Goal: Transaction & Acquisition: Purchase product/service

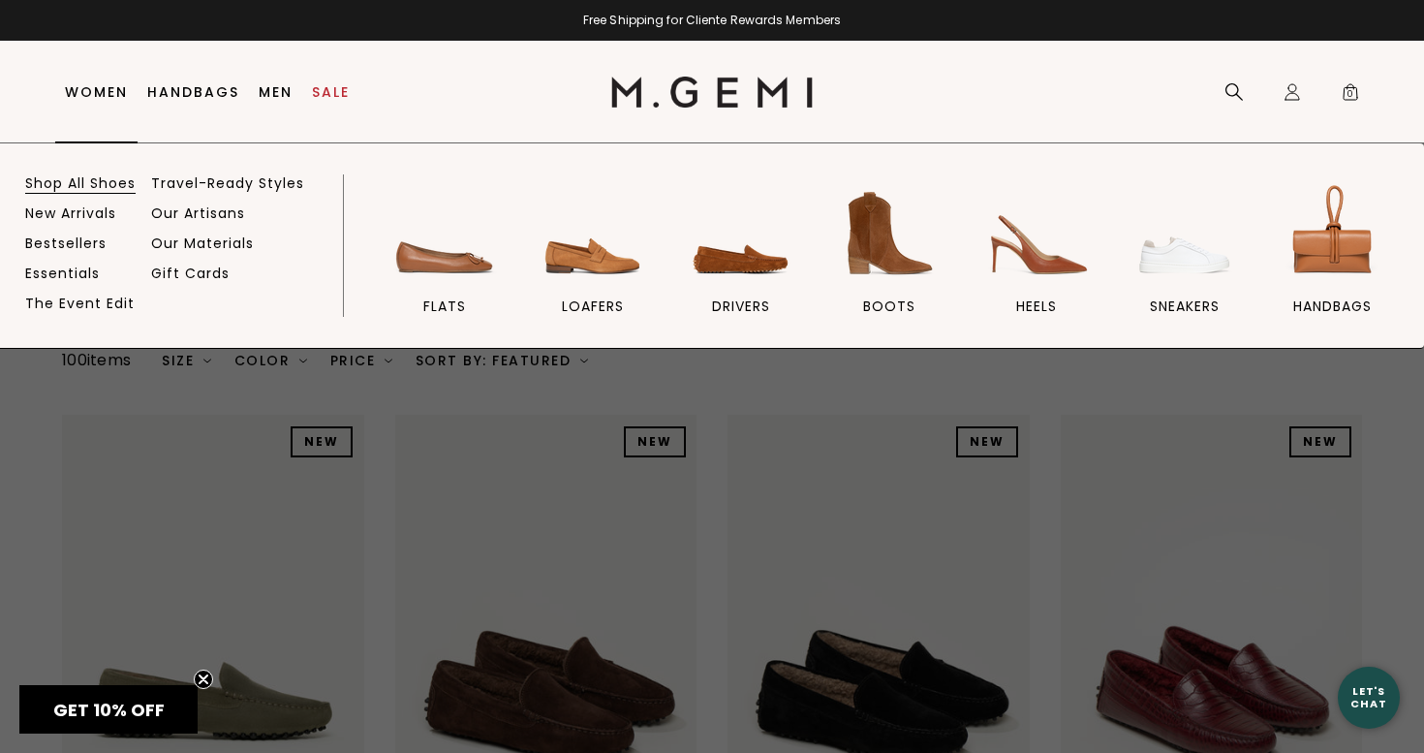
click at [89, 179] on link "Shop All Shoes" at bounding box center [80, 182] width 110 height 17
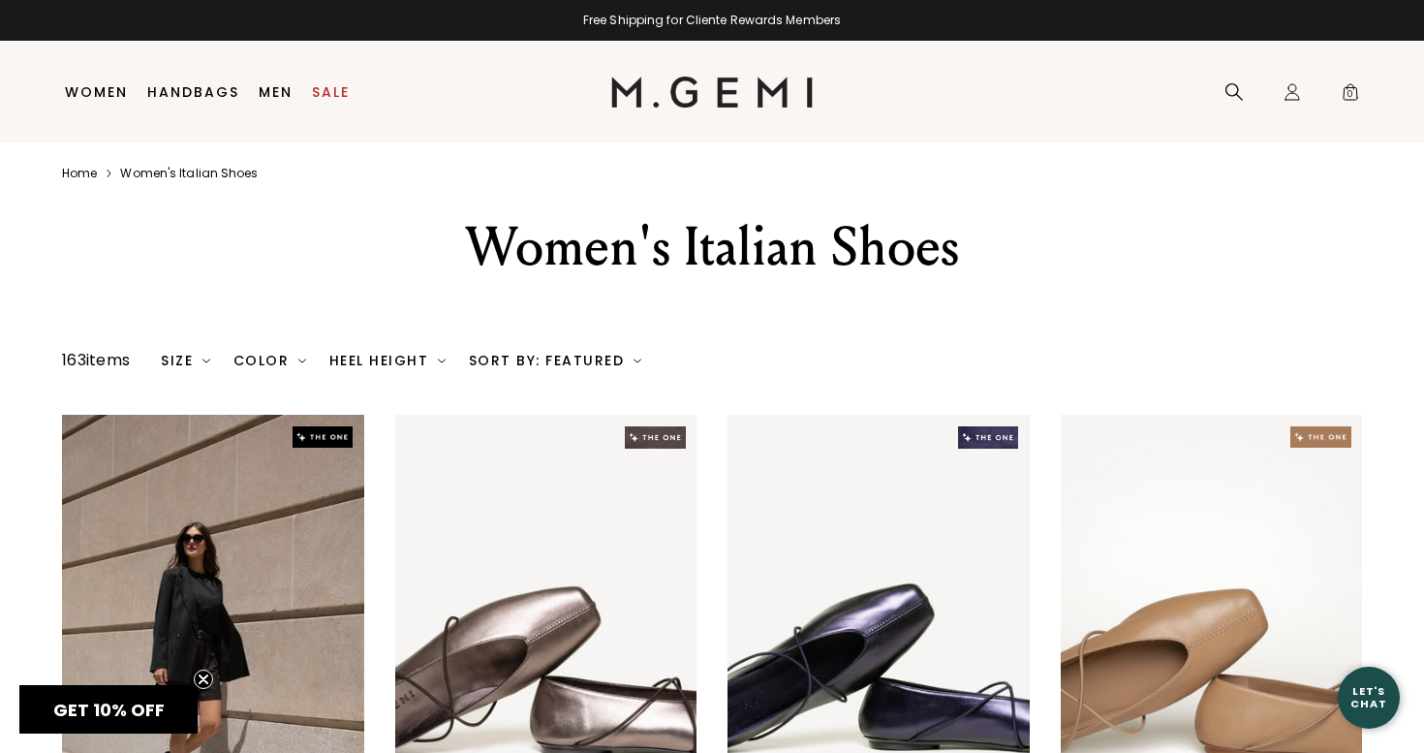
click at [635, 364] on img at bounding box center [638, 361] width 8 height 8
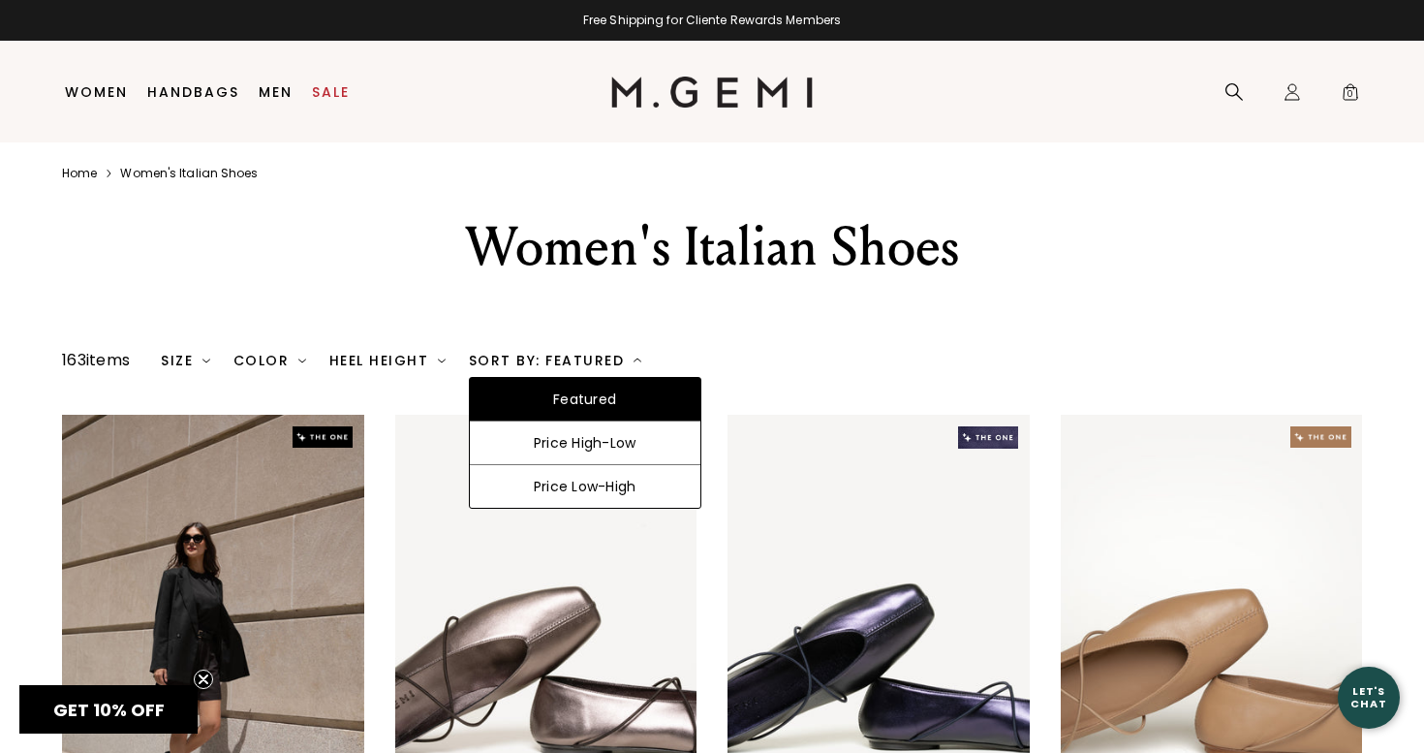
click at [635, 364] on img at bounding box center [638, 361] width 8 height 8
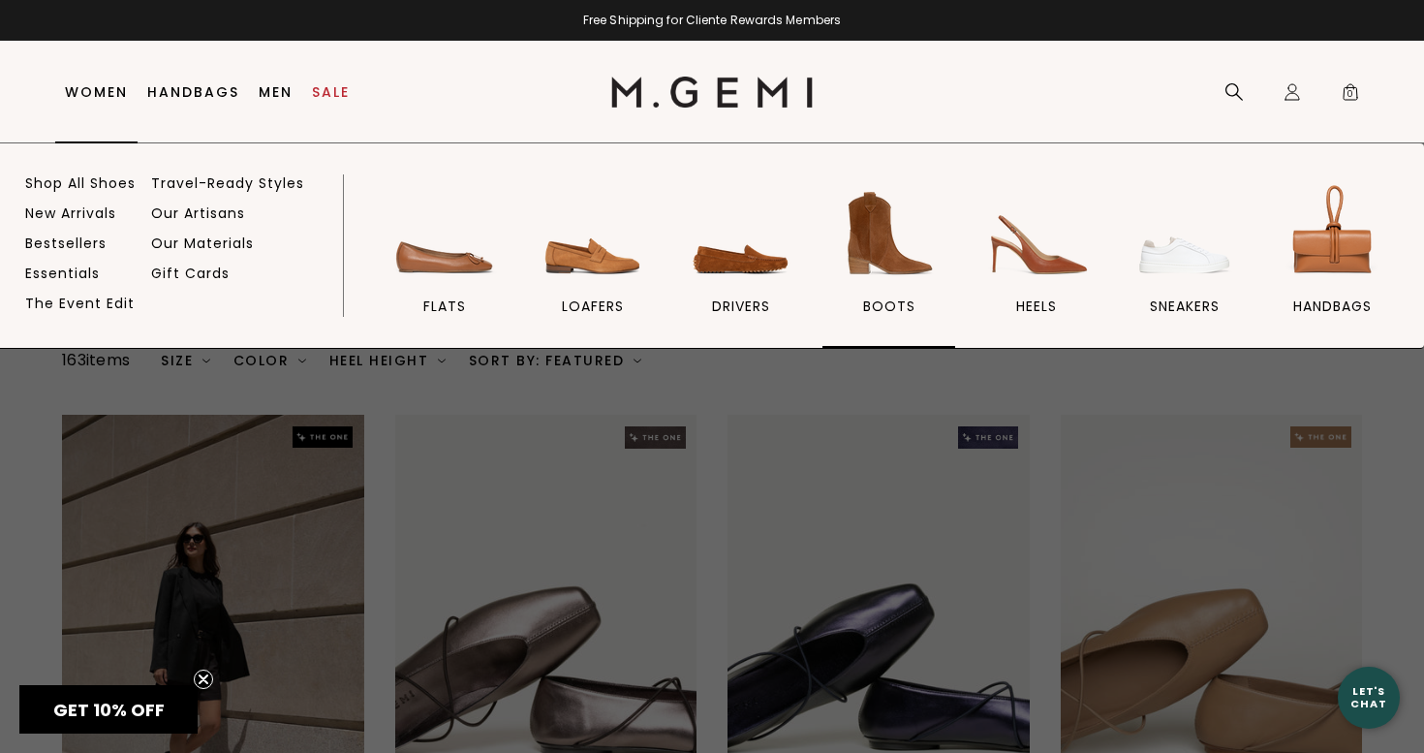
click at [882, 246] on img at bounding box center [889, 233] width 109 height 109
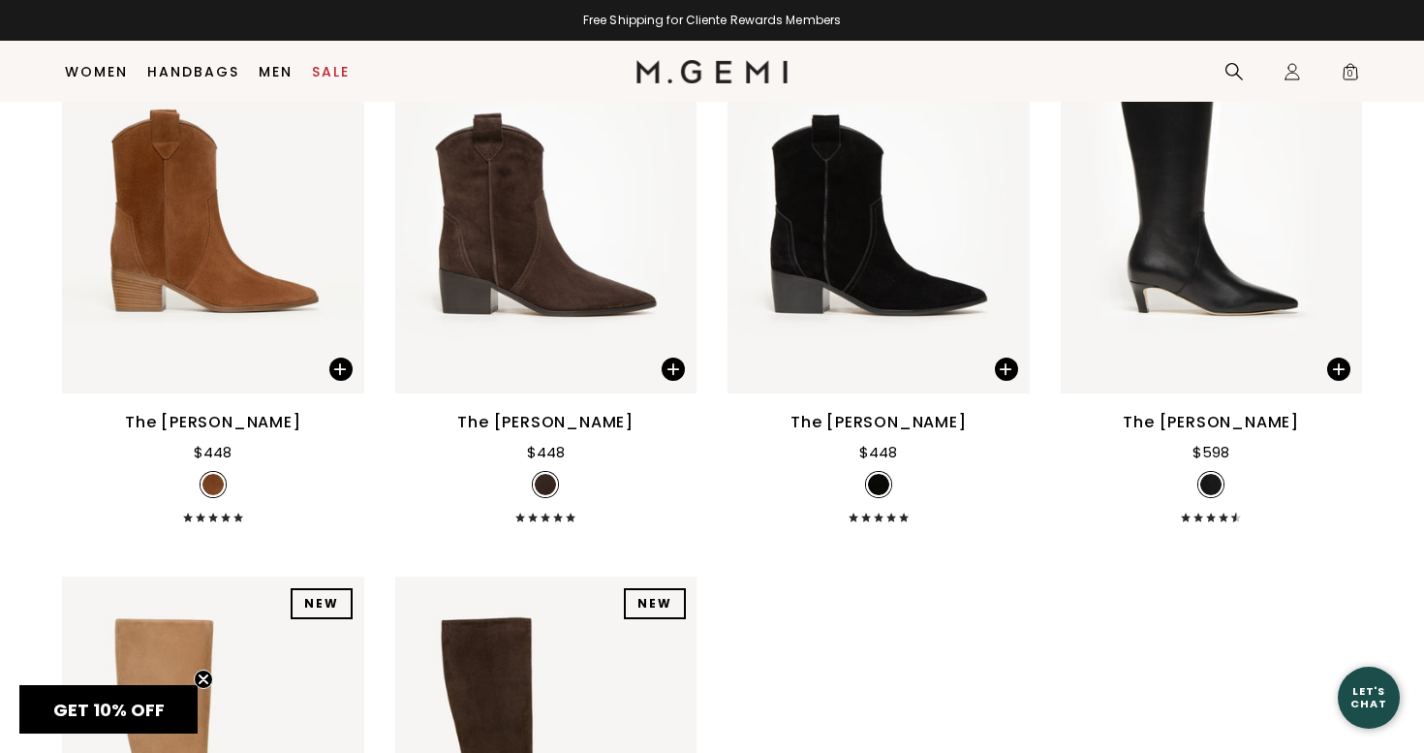
scroll to position [2128, 0]
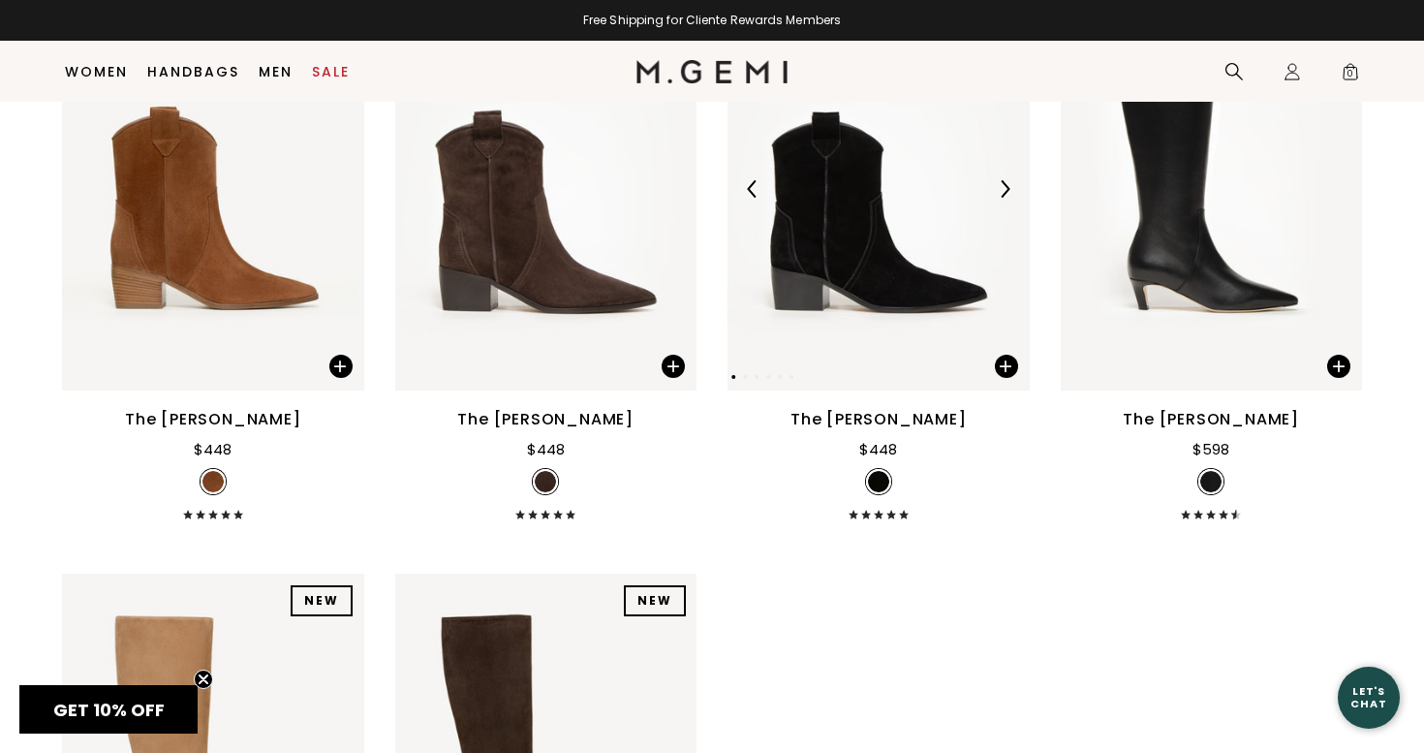
click at [850, 258] on img at bounding box center [879, 188] width 302 height 403
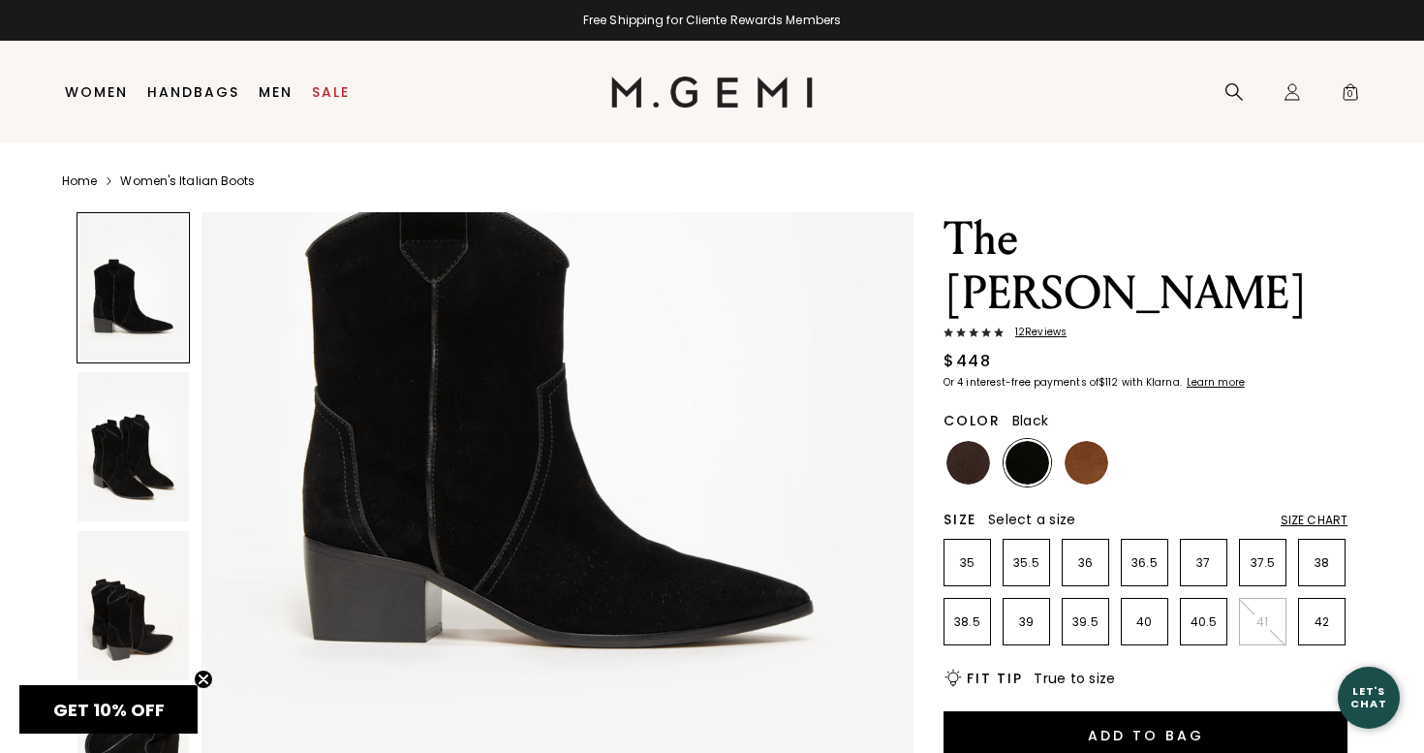
scroll to position [328, 0]
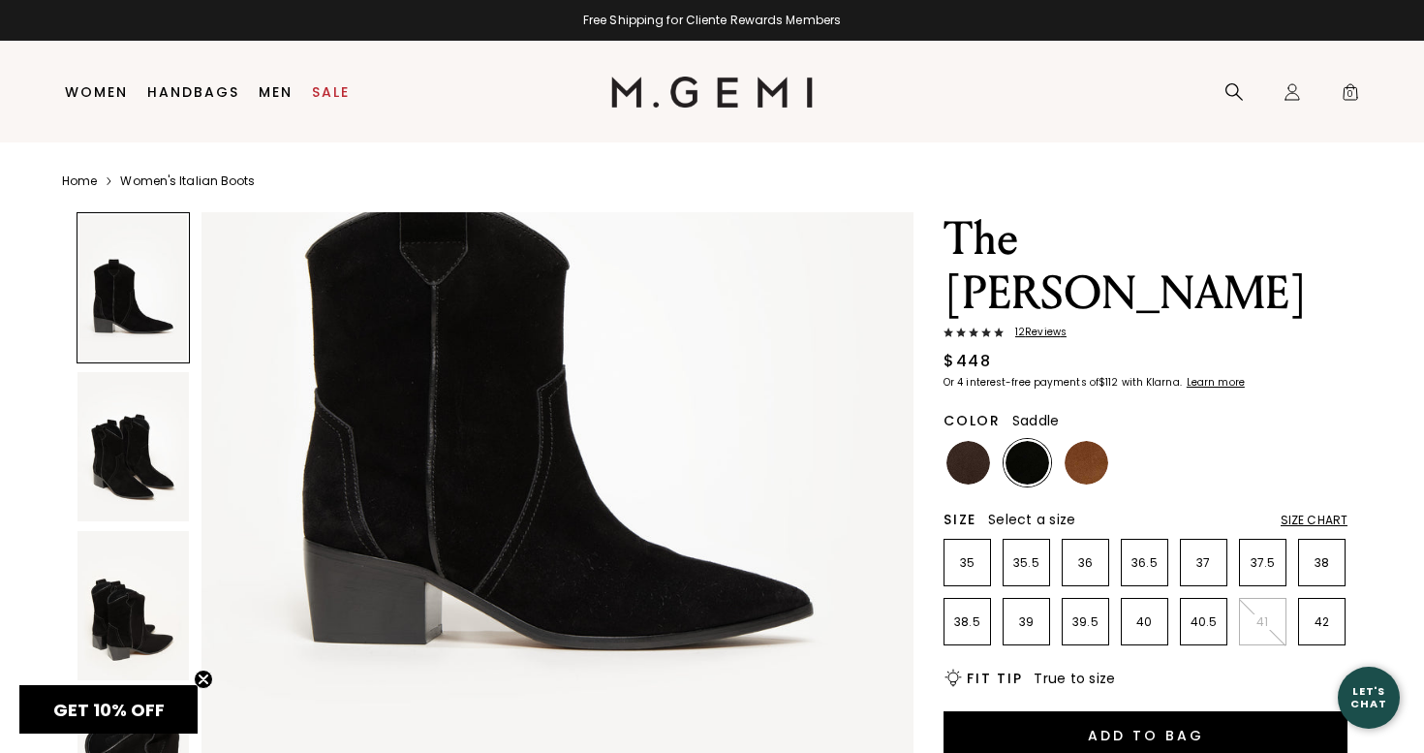
click at [1087, 441] on img at bounding box center [1087, 463] width 44 height 44
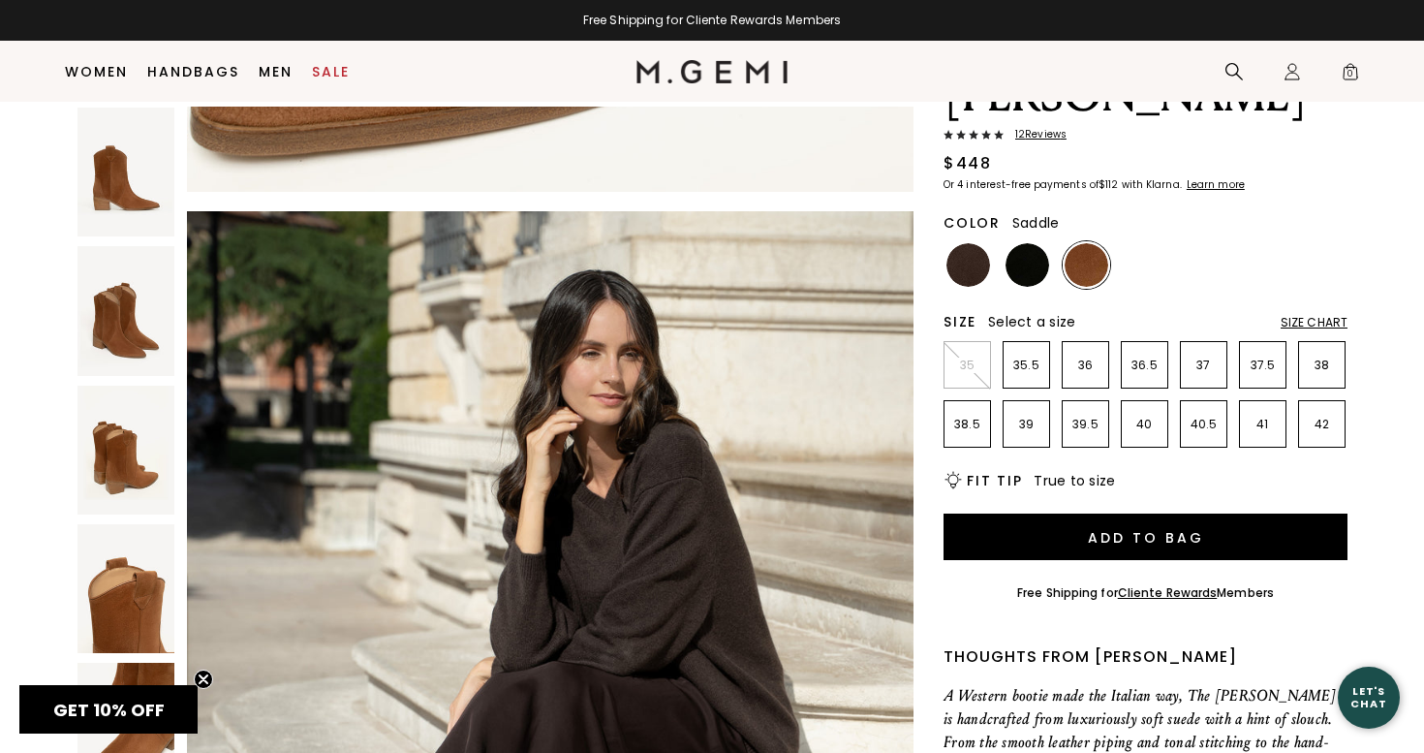
scroll to position [4742, 0]
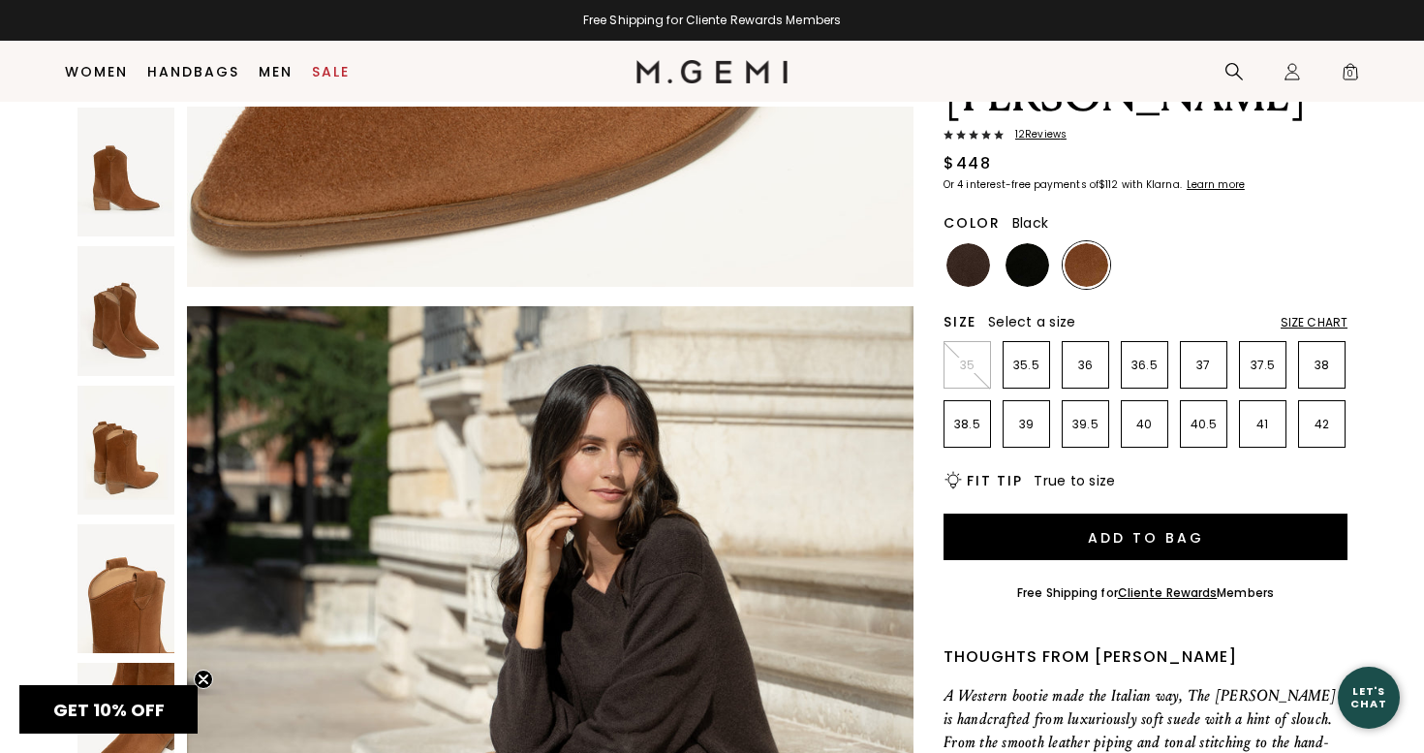
click at [1028, 243] on img at bounding box center [1028, 265] width 44 height 44
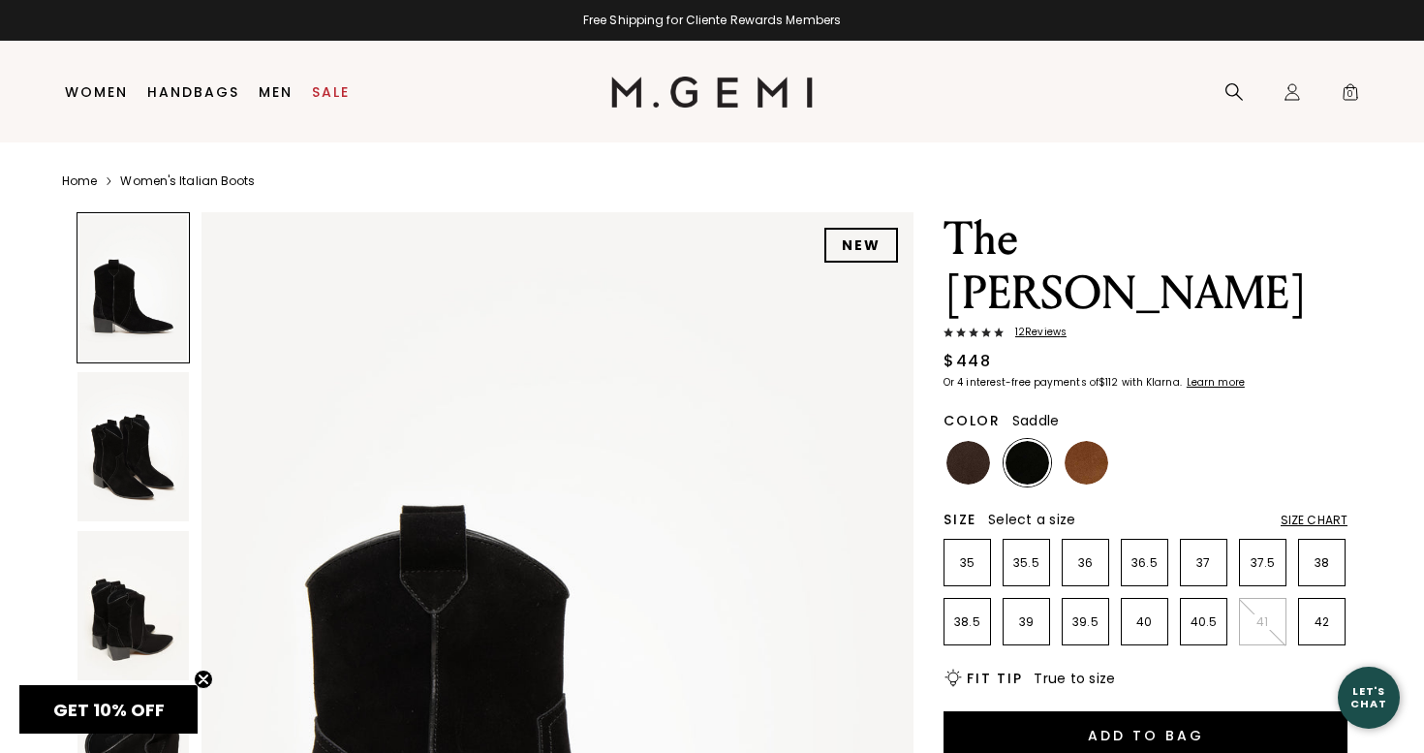
click at [1084, 441] on img at bounding box center [1087, 463] width 44 height 44
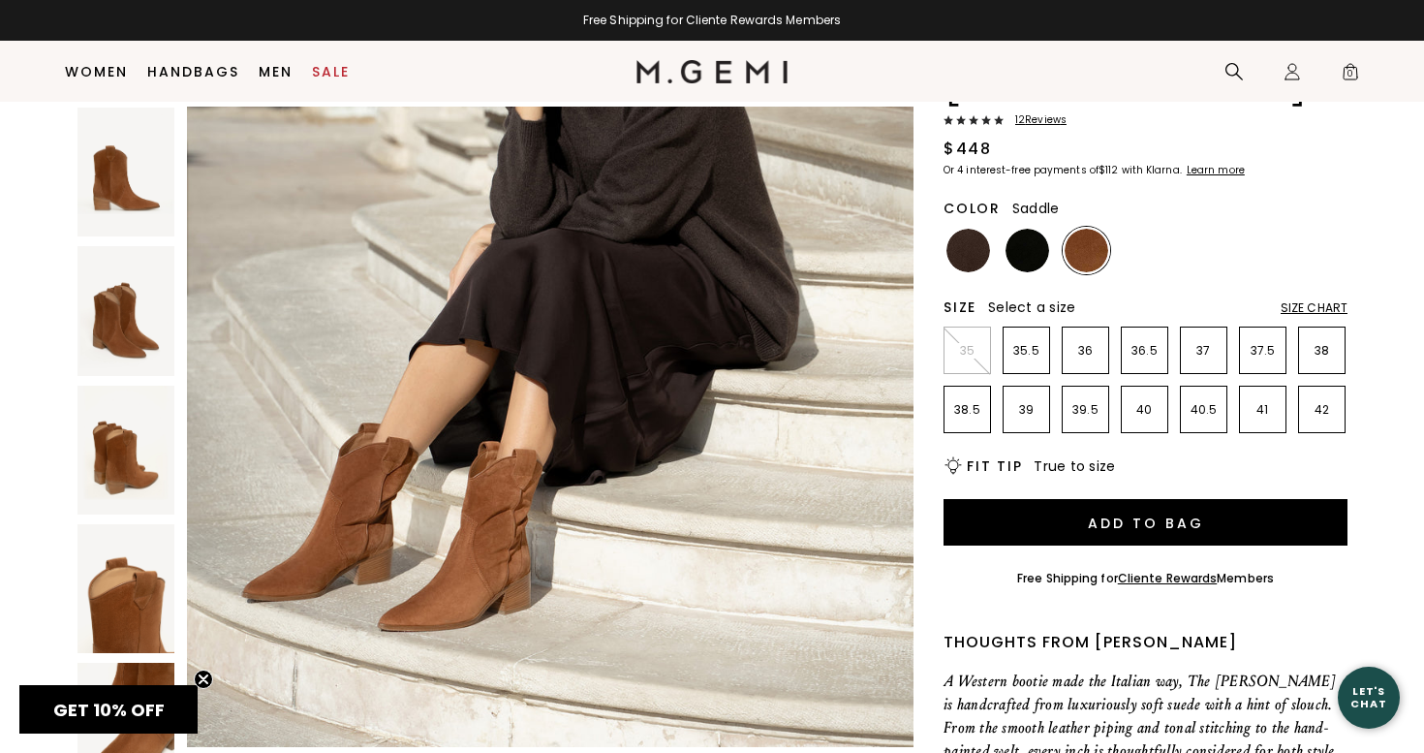
scroll to position [5268, 0]
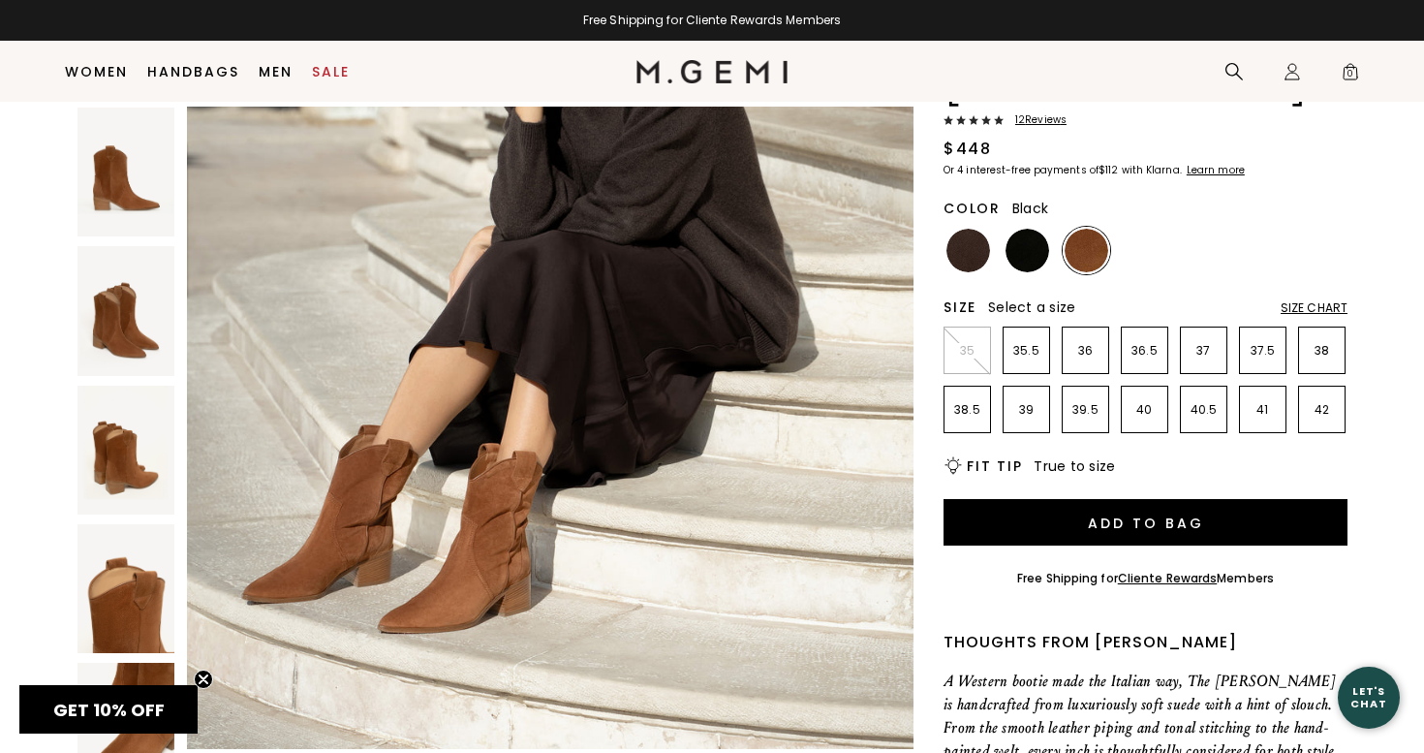
click at [1026, 229] on img at bounding box center [1028, 251] width 44 height 44
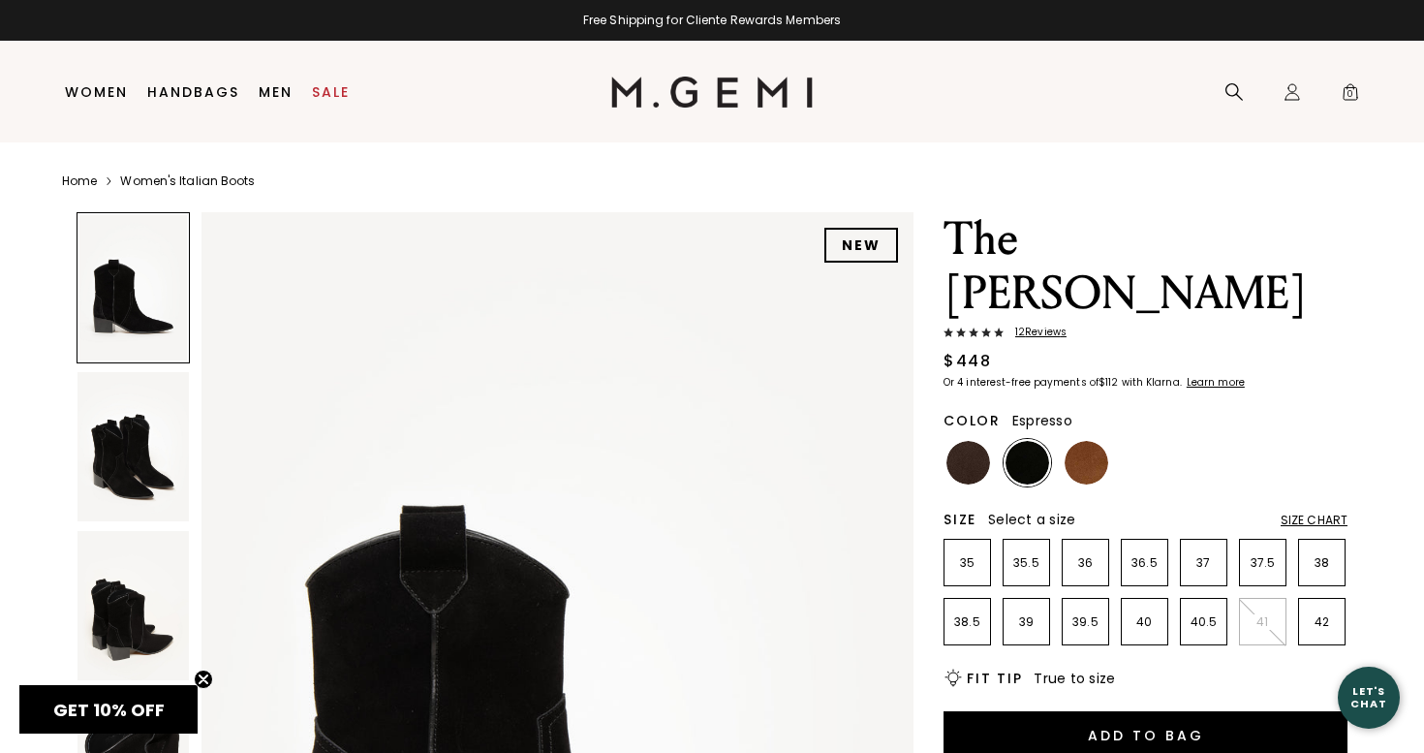
click at [957, 441] on img at bounding box center [969, 463] width 44 height 44
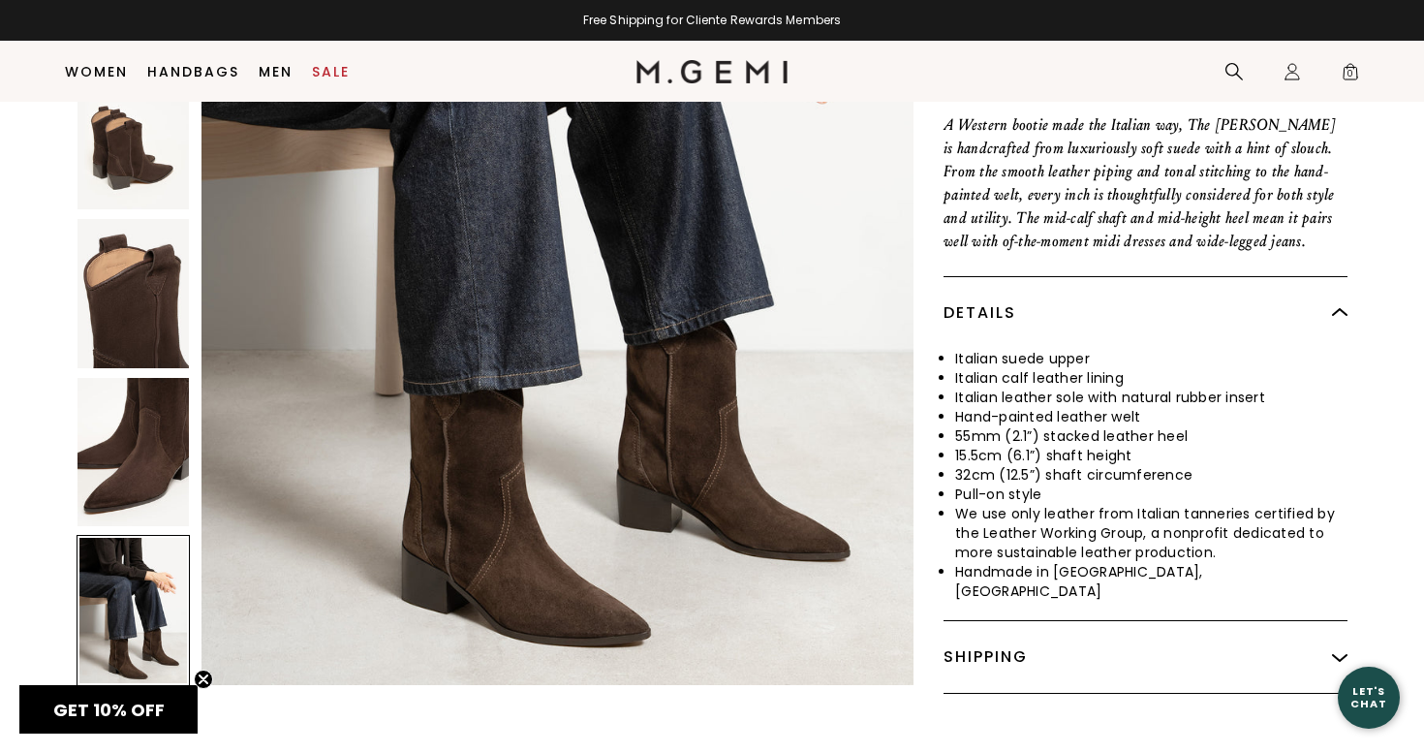
scroll to position [4854, 0]
